Goal: Information Seeking & Learning: Learn about a topic

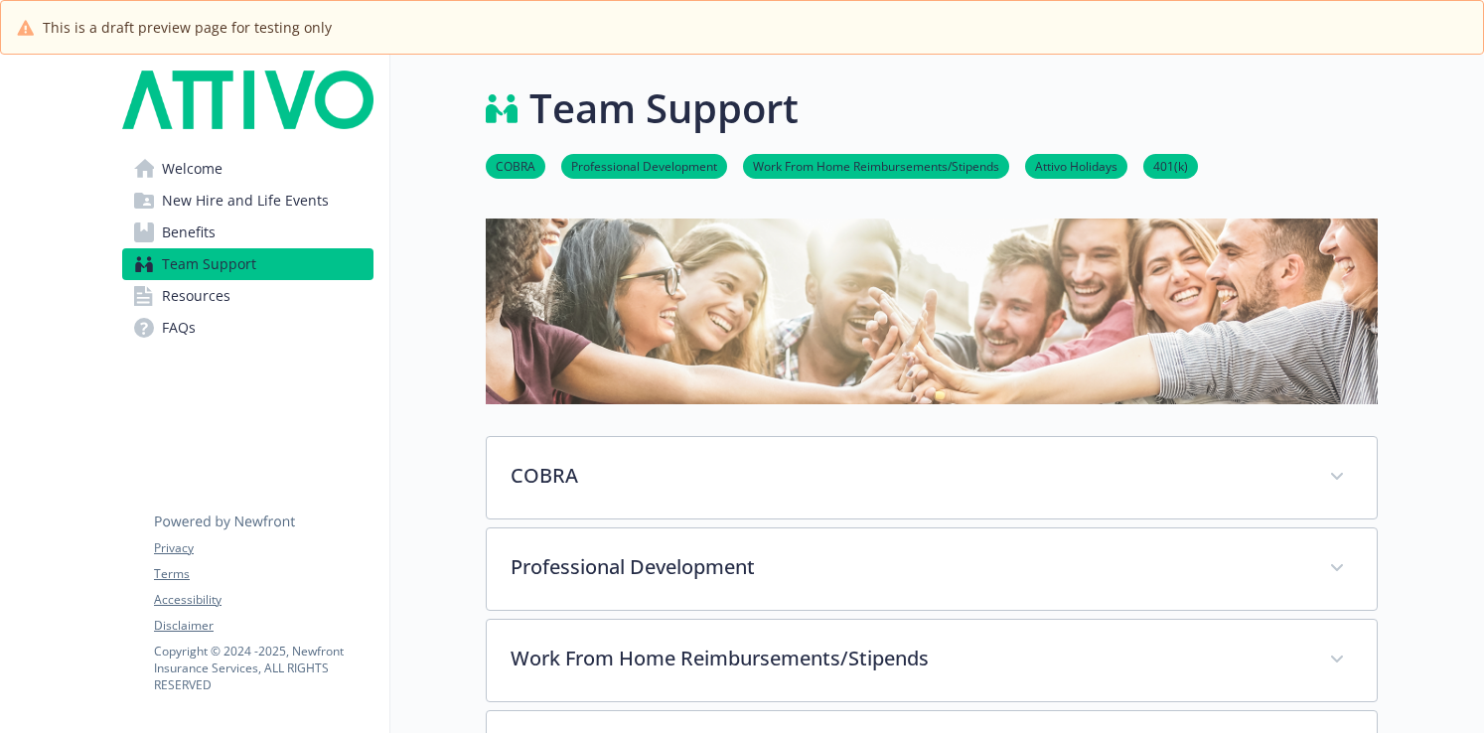
click at [349, 154] on link "Welcome" at bounding box center [247, 169] width 251 height 32
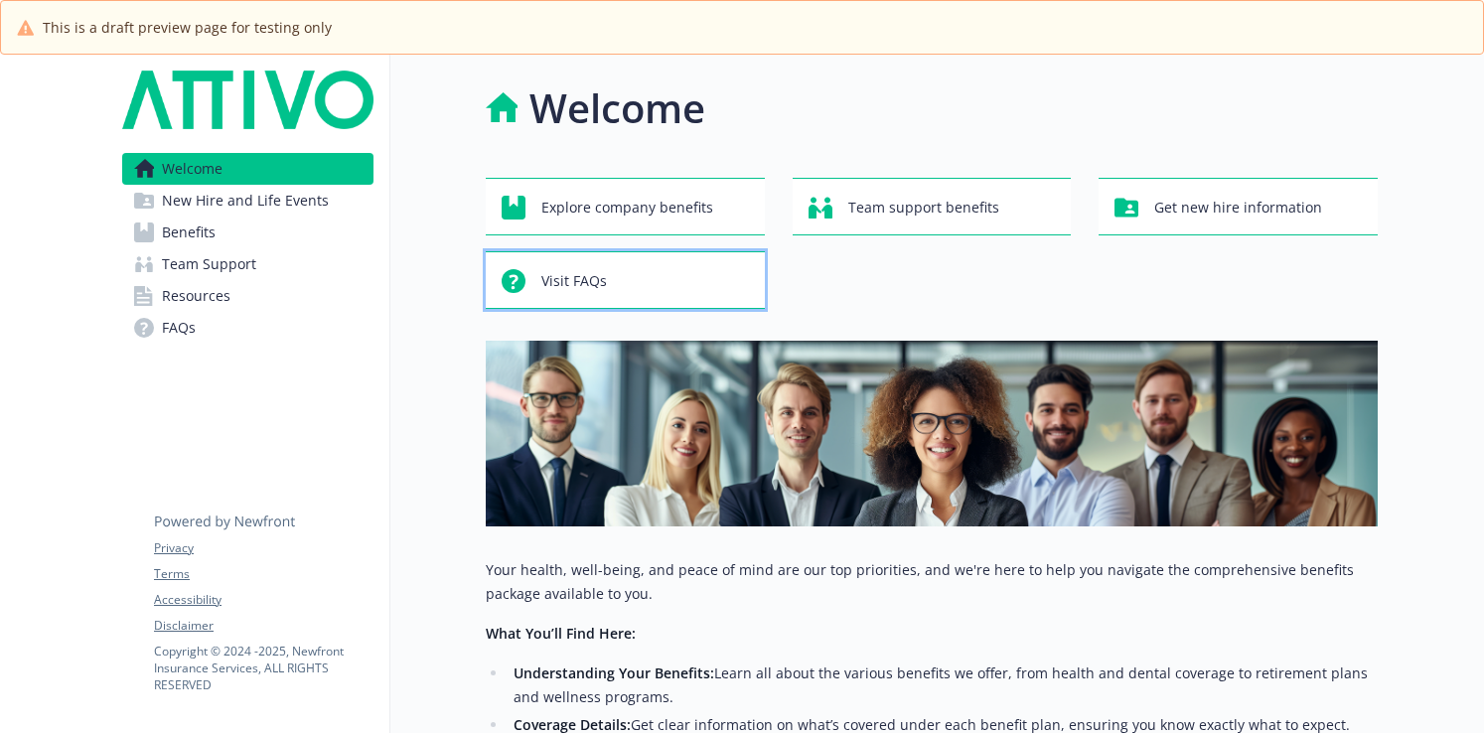
click at [668, 285] on div "Visit FAQs" at bounding box center [628, 281] width 253 height 38
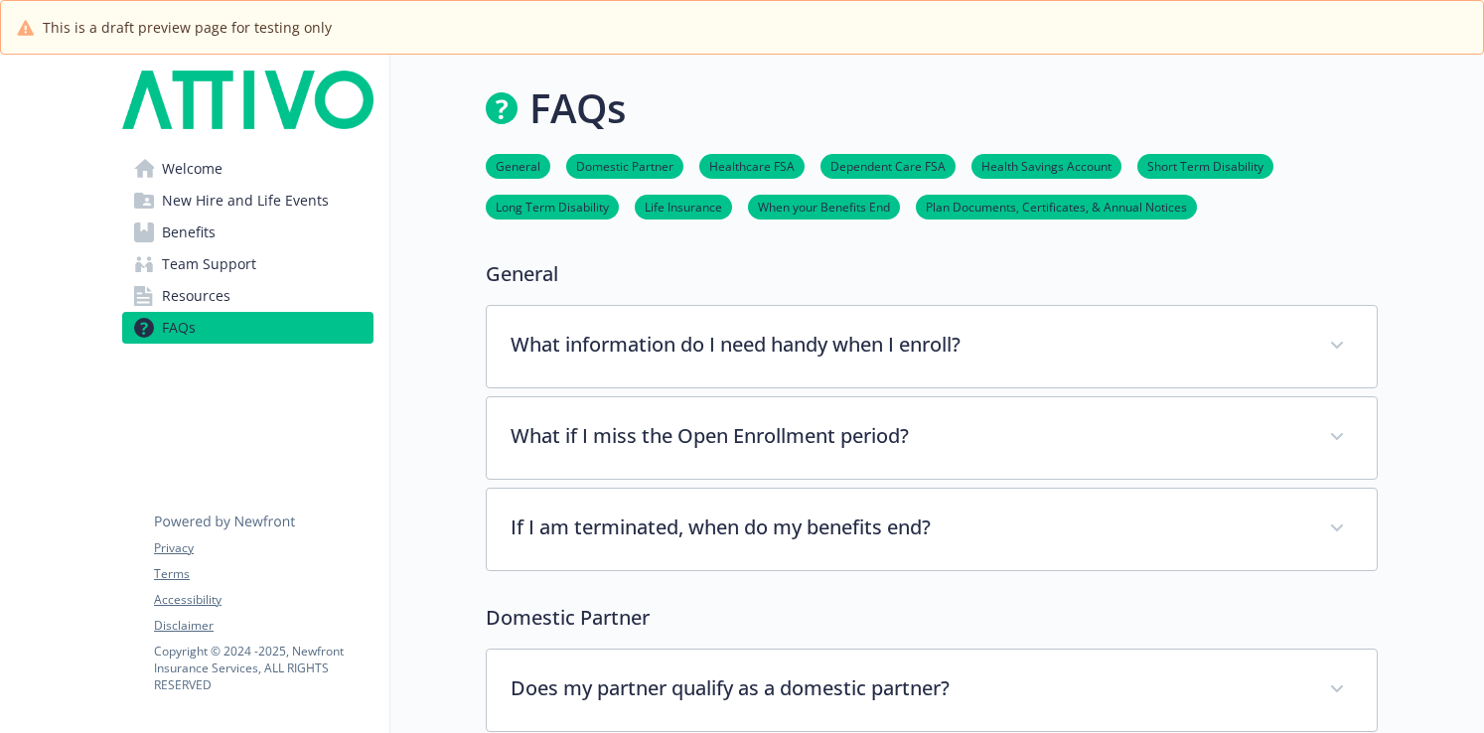
click at [273, 177] on link "Welcome" at bounding box center [247, 169] width 251 height 32
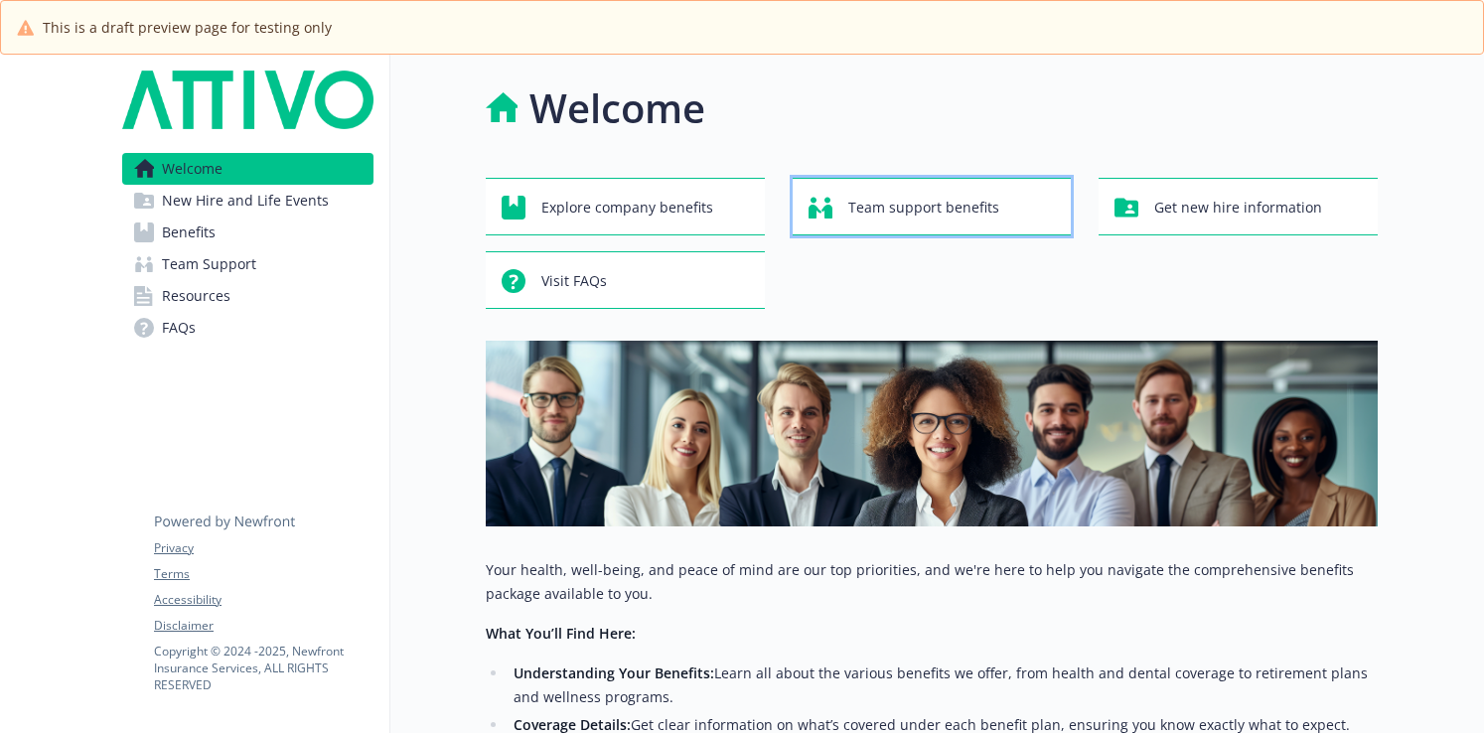
click at [1014, 196] on div "Team support benefits" at bounding box center [935, 208] width 253 height 38
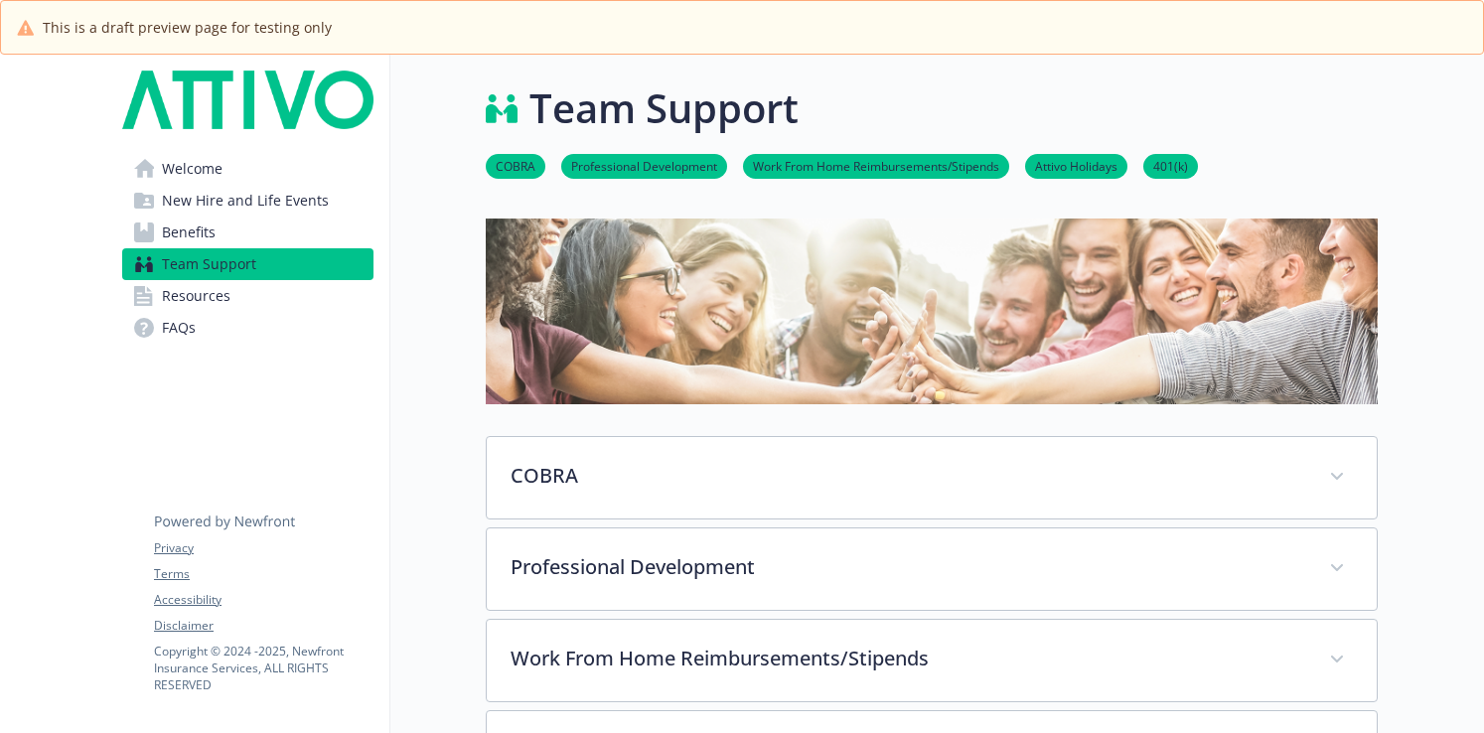
click at [211, 169] on span "Welcome" at bounding box center [192, 169] width 61 height 32
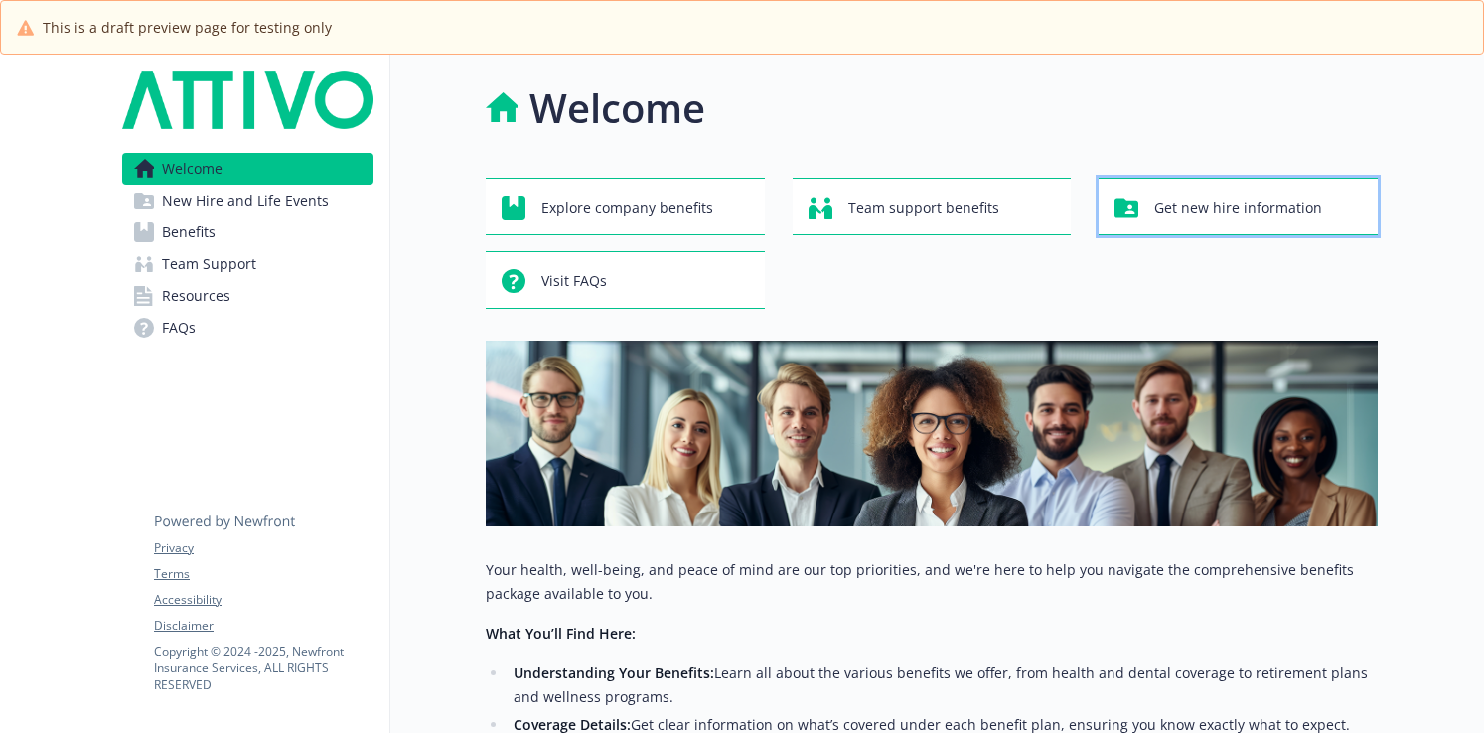
click at [1230, 212] on span "Get new hire information" at bounding box center [1238, 208] width 168 height 38
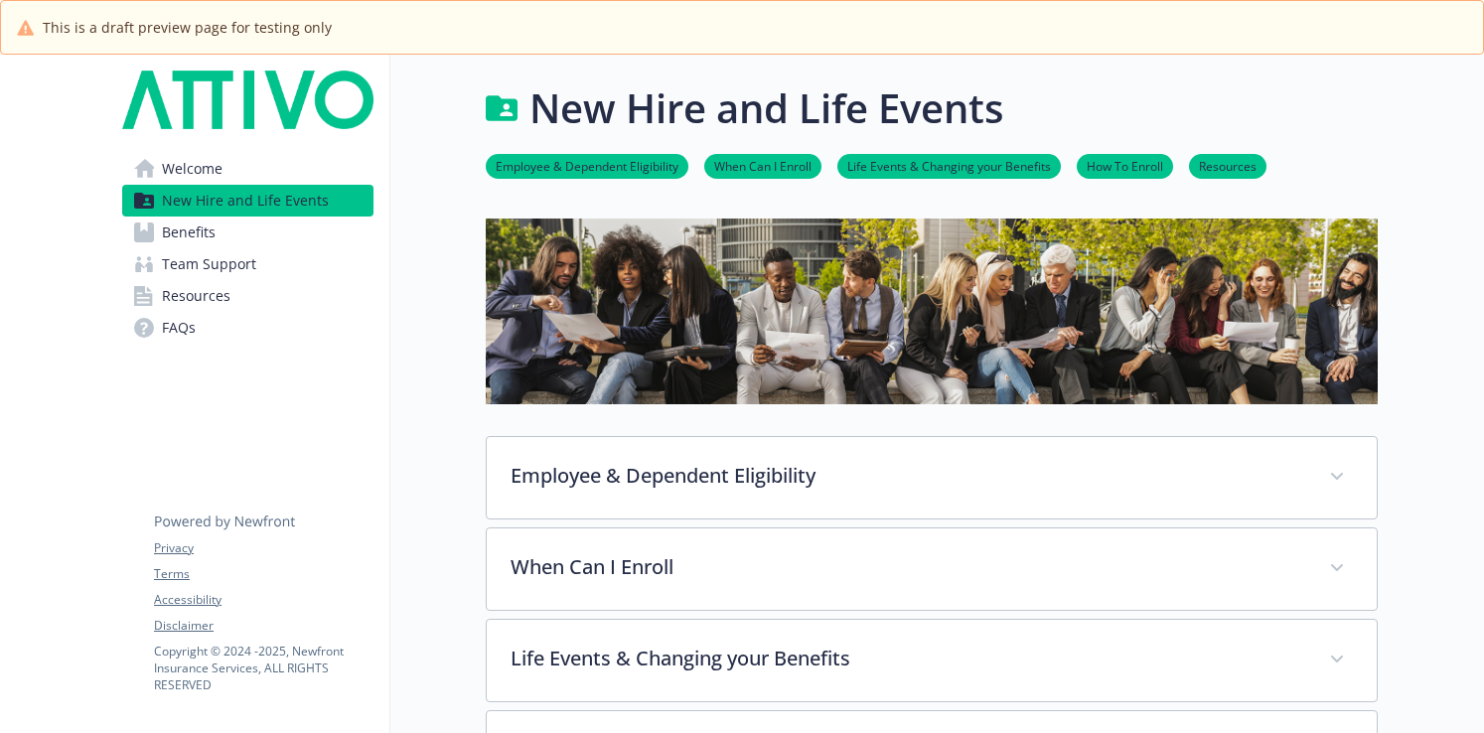
click at [235, 165] on link "Welcome" at bounding box center [247, 169] width 251 height 32
